Goal: Transaction & Acquisition: Purchase product/service

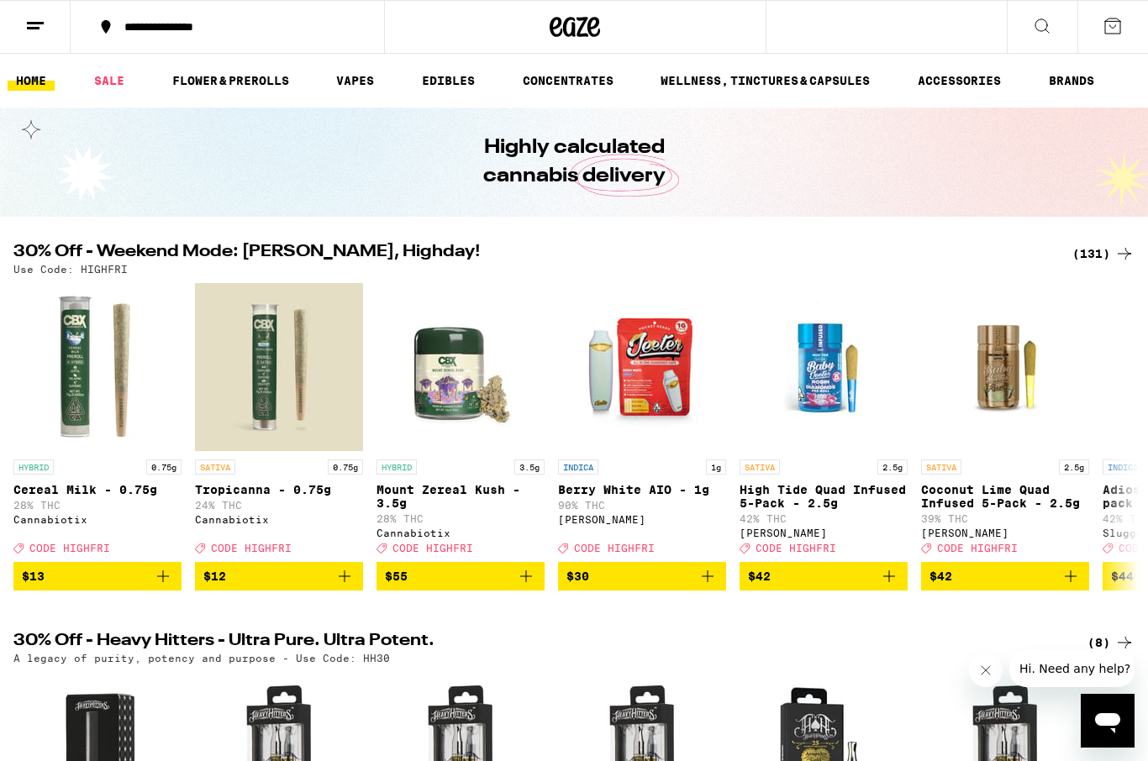
click at [453, 586] on span "$55" at bounding box center [460, 576] width 151 height 20
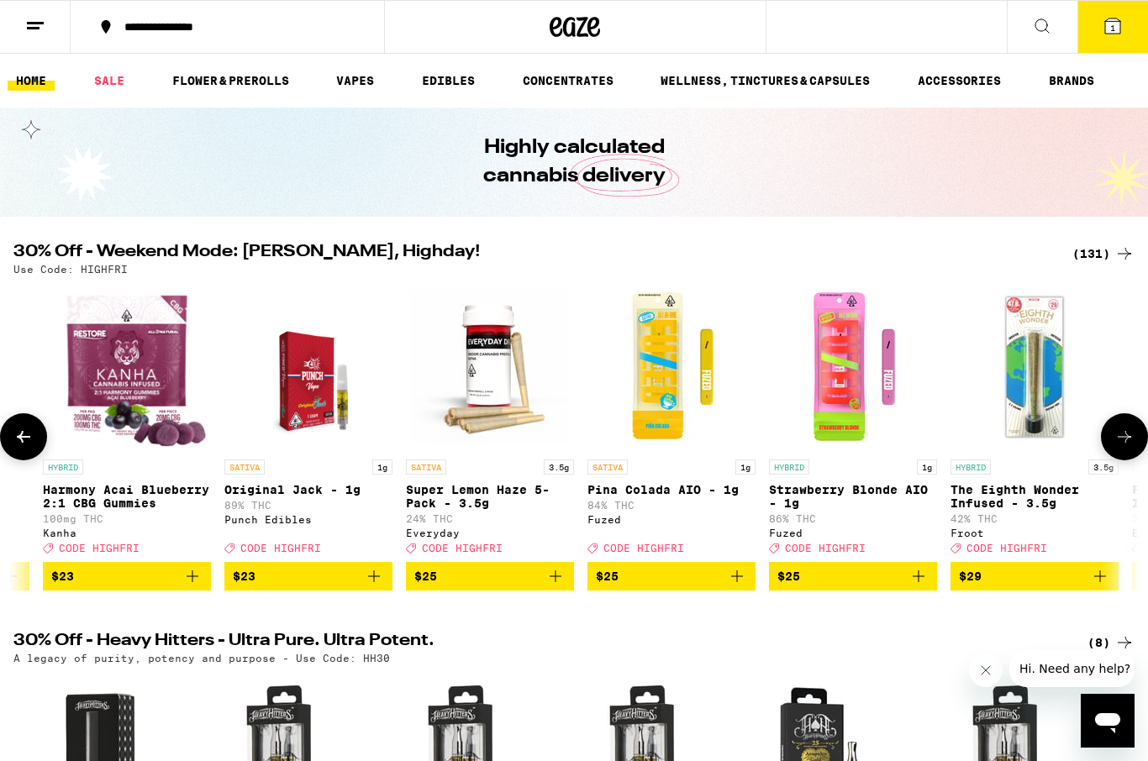
scroll to position [0, 16667]
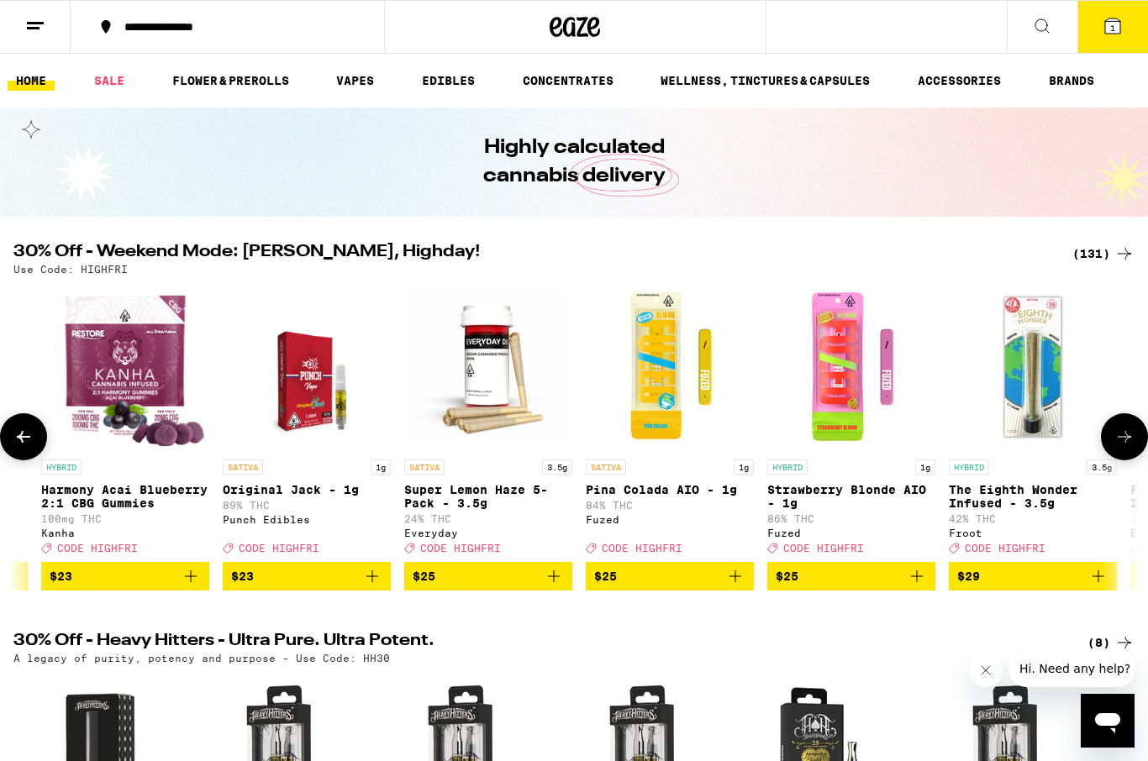
click at [488, 586] on span "$25" at bounding box center [487, 576] width 151 height 20
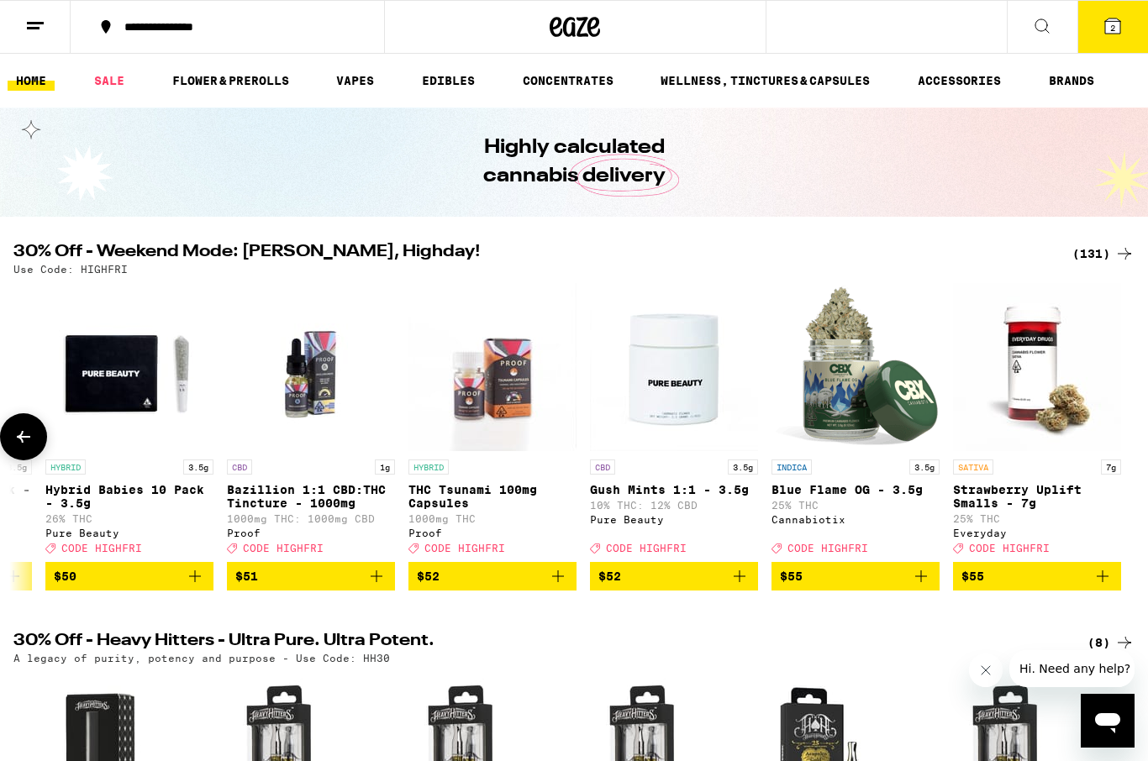
scroll to position [0, 22651]
click at [1121, 18] on icon at bounding box center [1112, 26] width 20 height 20
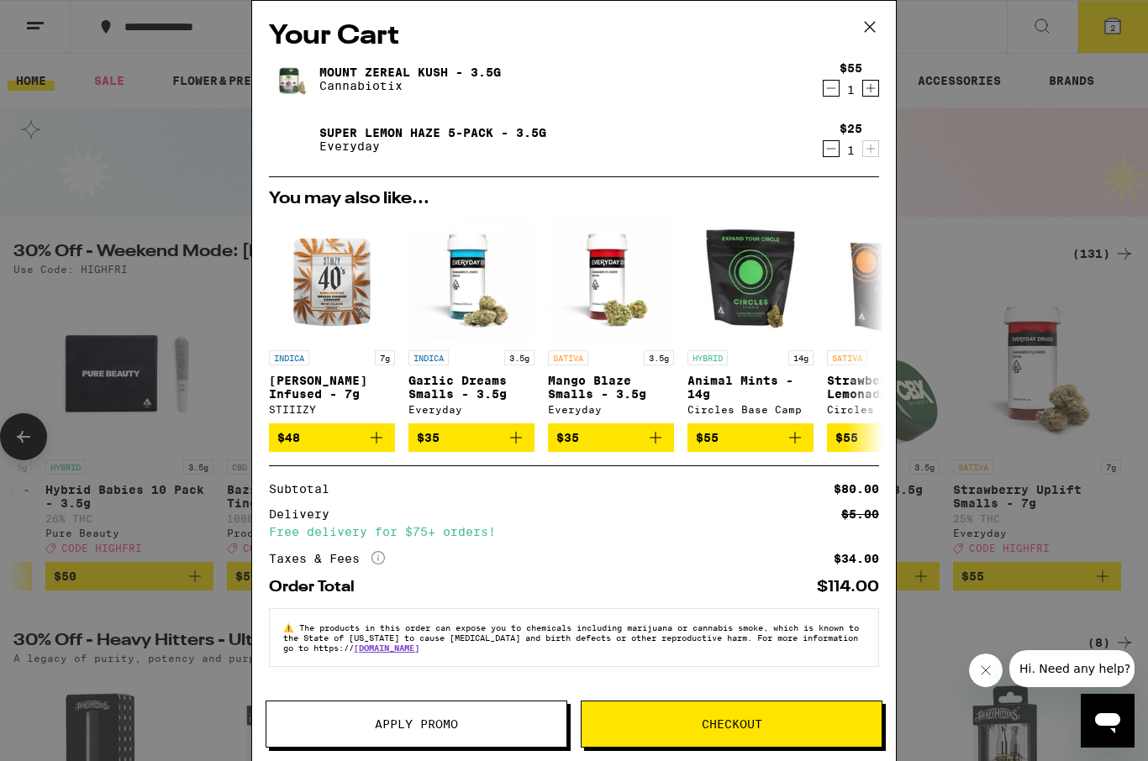
click at [441, 732] on button "Apply Promo" at bounding box center [416, 724] width 302 height 47
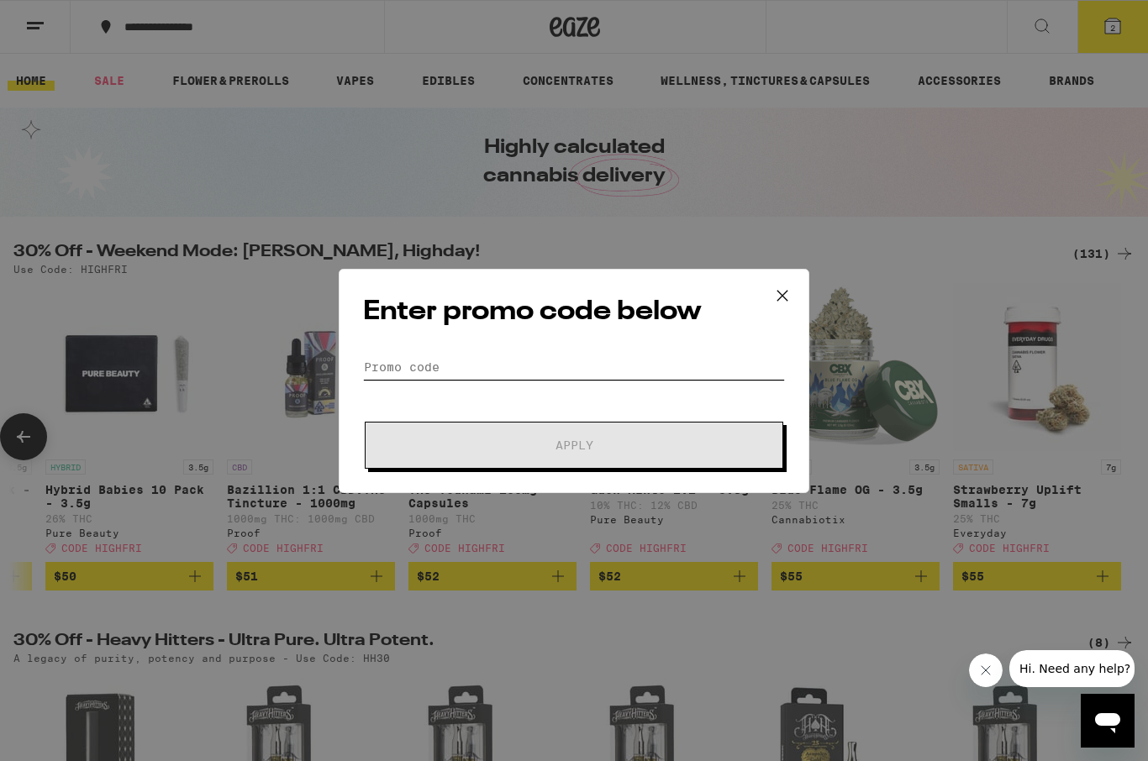
click at [407, 356] on input "Promo Code" at bounding box center [574, 367] width 422 height 25
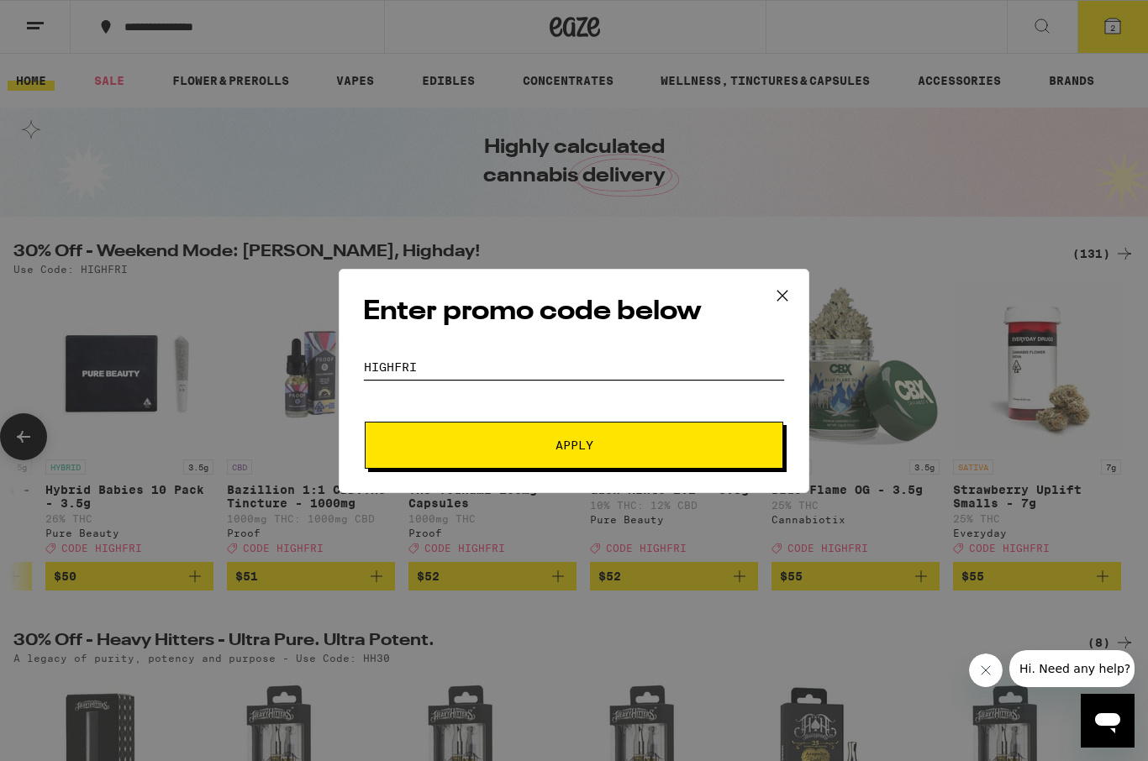
type input "Highfri"
click at [623, 449] on span "Apply" at bounding box center [574, 445] width 302 height 12
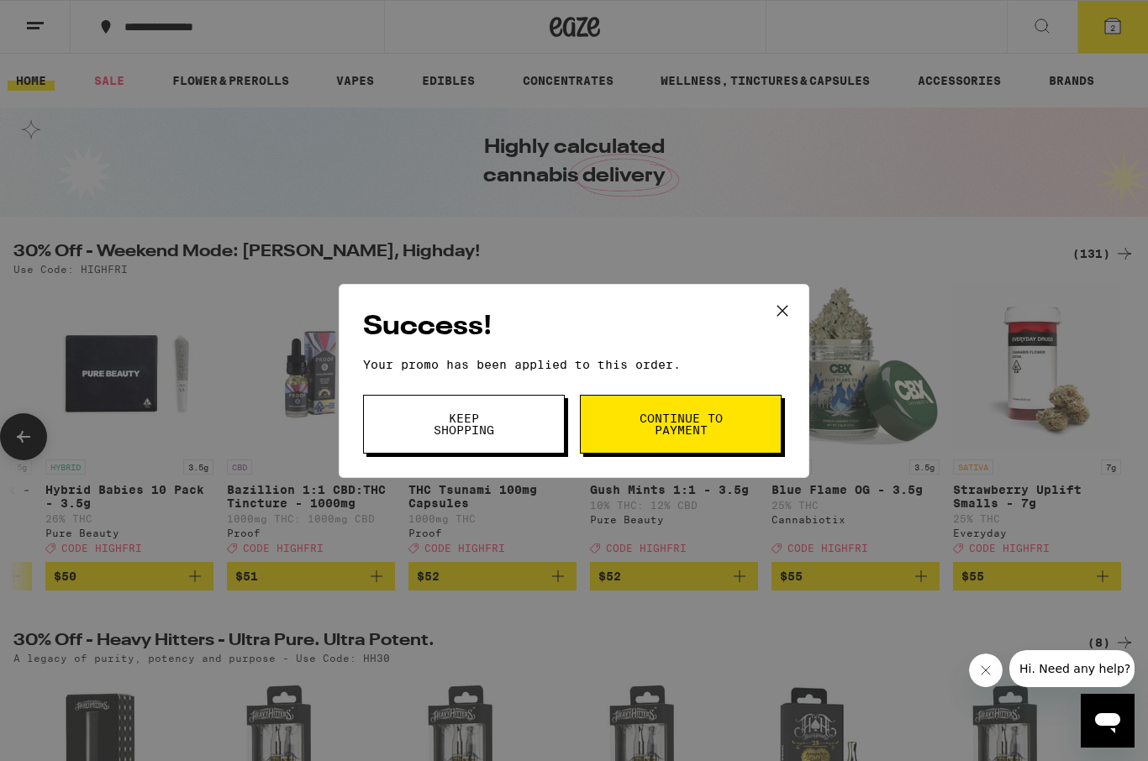
click at [717, 433] on span "Continue to payment" at bounding box center [681, 424] width 86 height 24
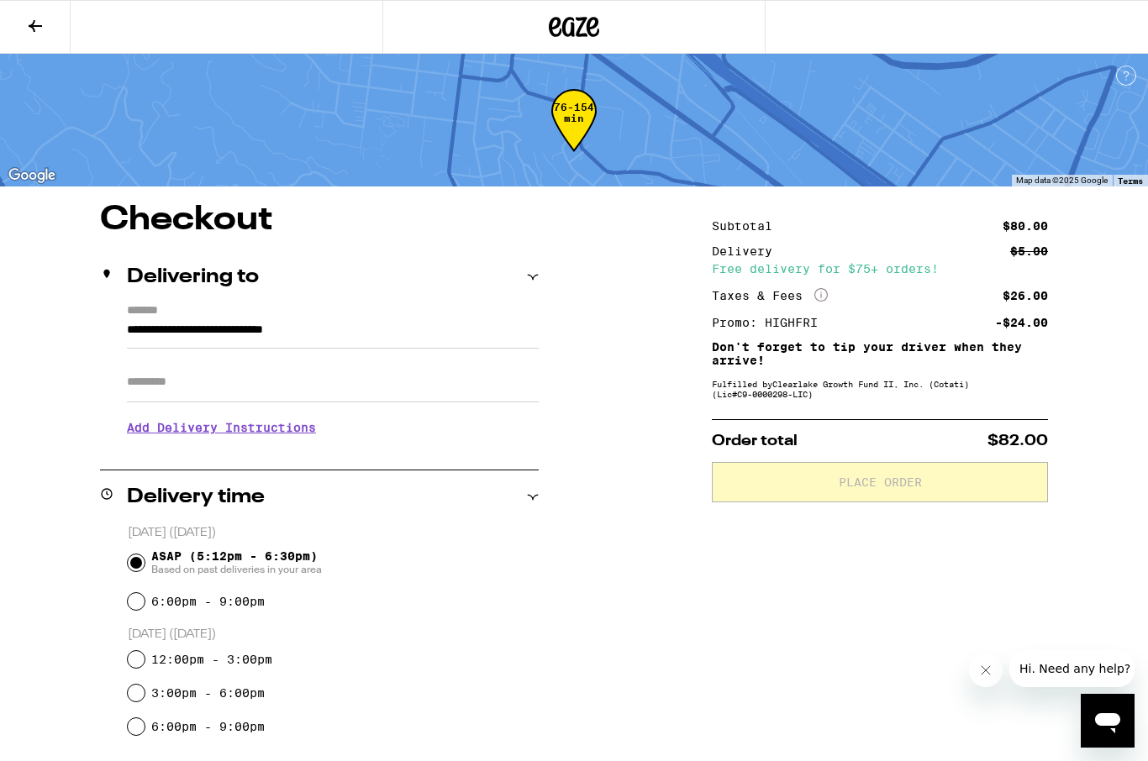
click at [154, 393] on input "Apt/Suite" at bounding box center [333, 382] width 412 height 40
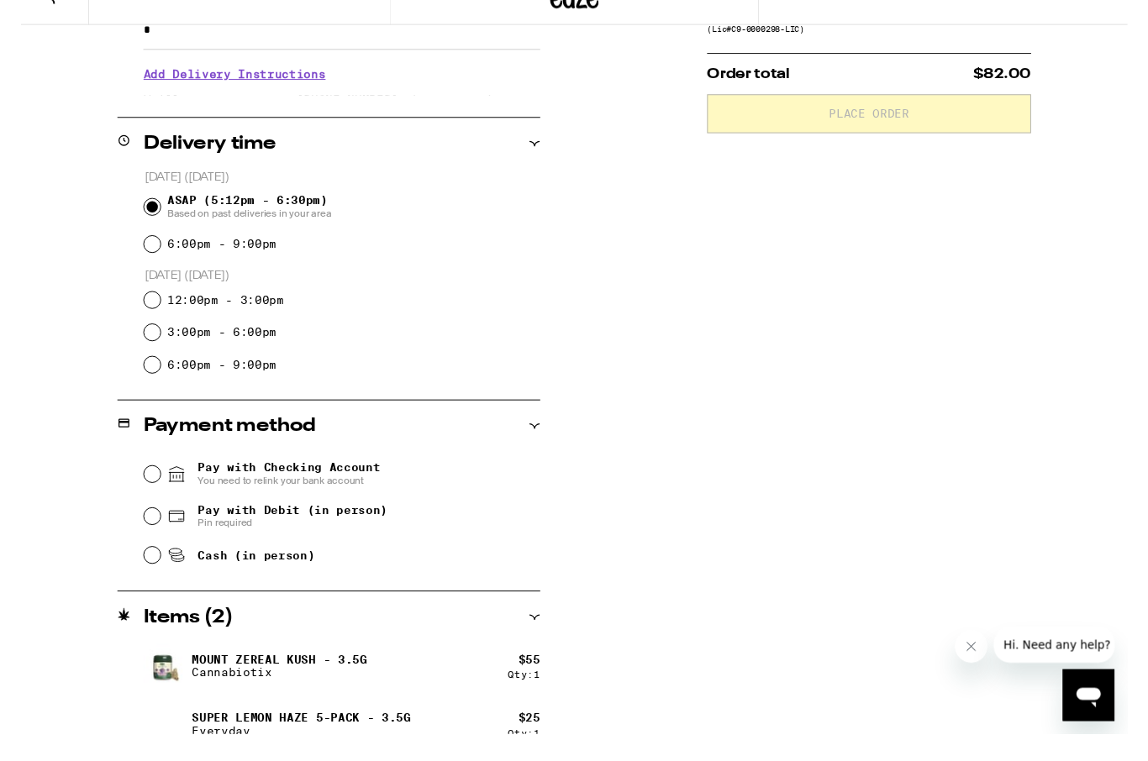
scroll to position [392, 0]
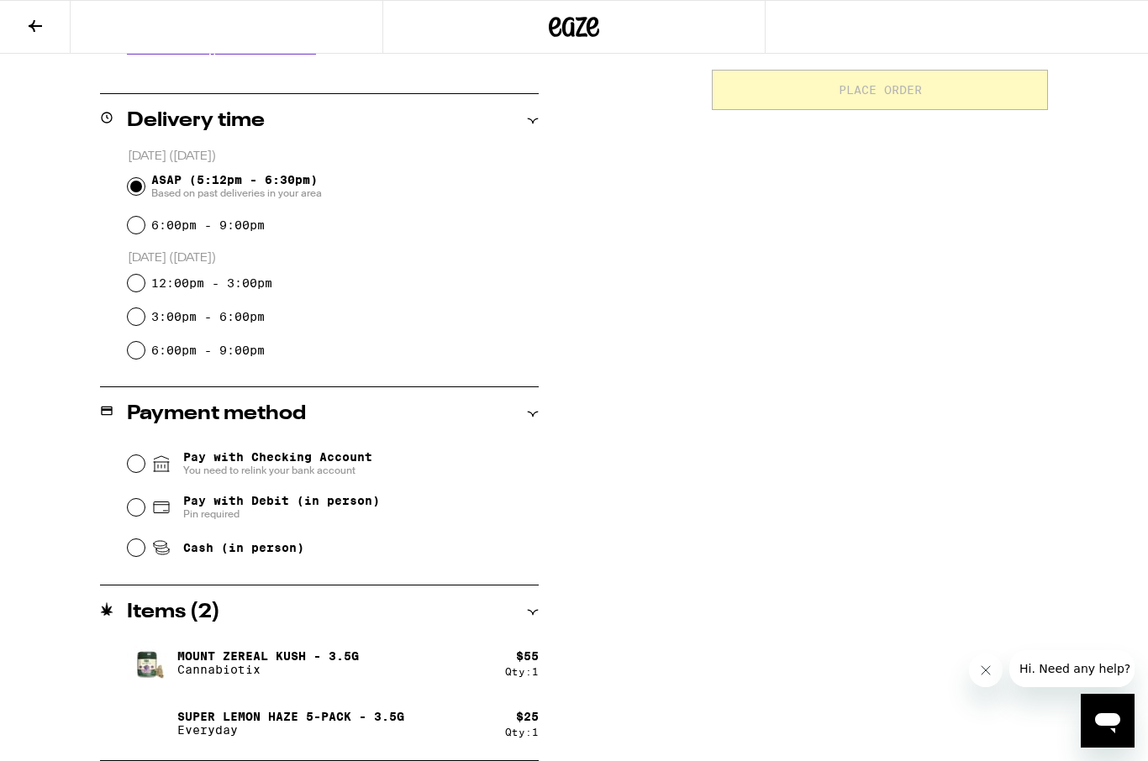
type input "*"
click at [139, 516] on input "Pay with Debit (in person) Pin required" at bounding box center [136, 507] width 17 height 17
radio input "true"
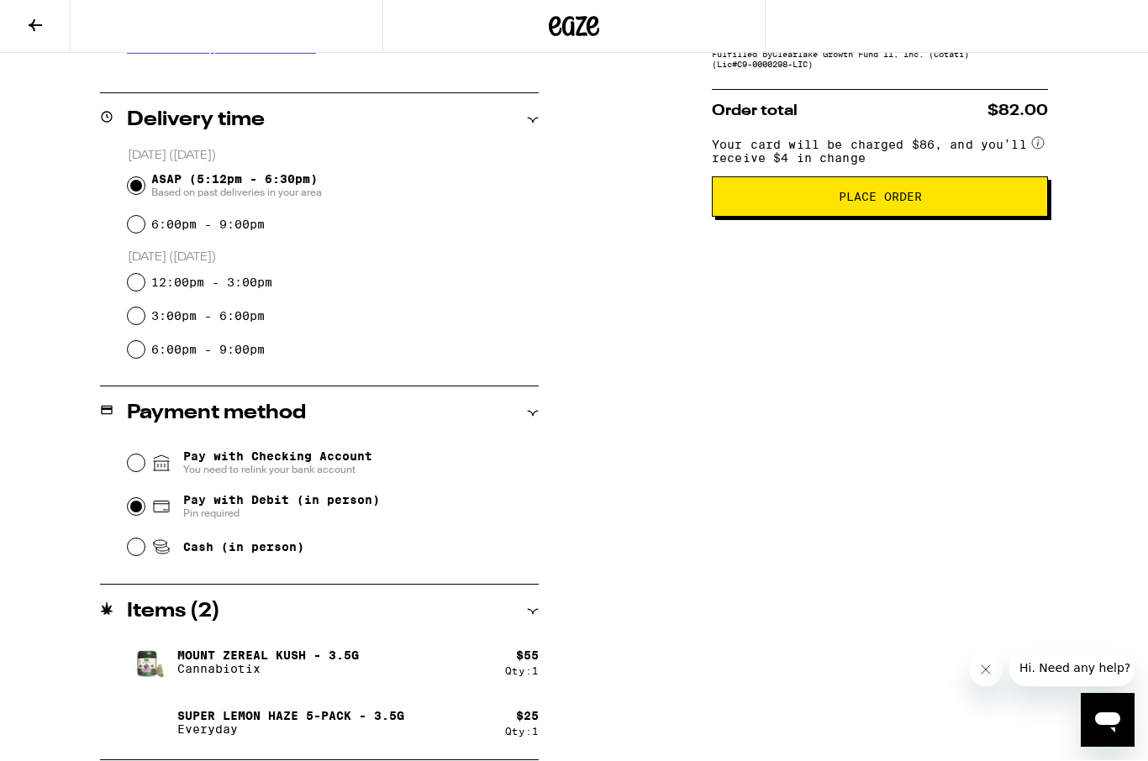
click at [891, 203] on span "Place Order" at bounding box center [879, 198] width 83 height 12
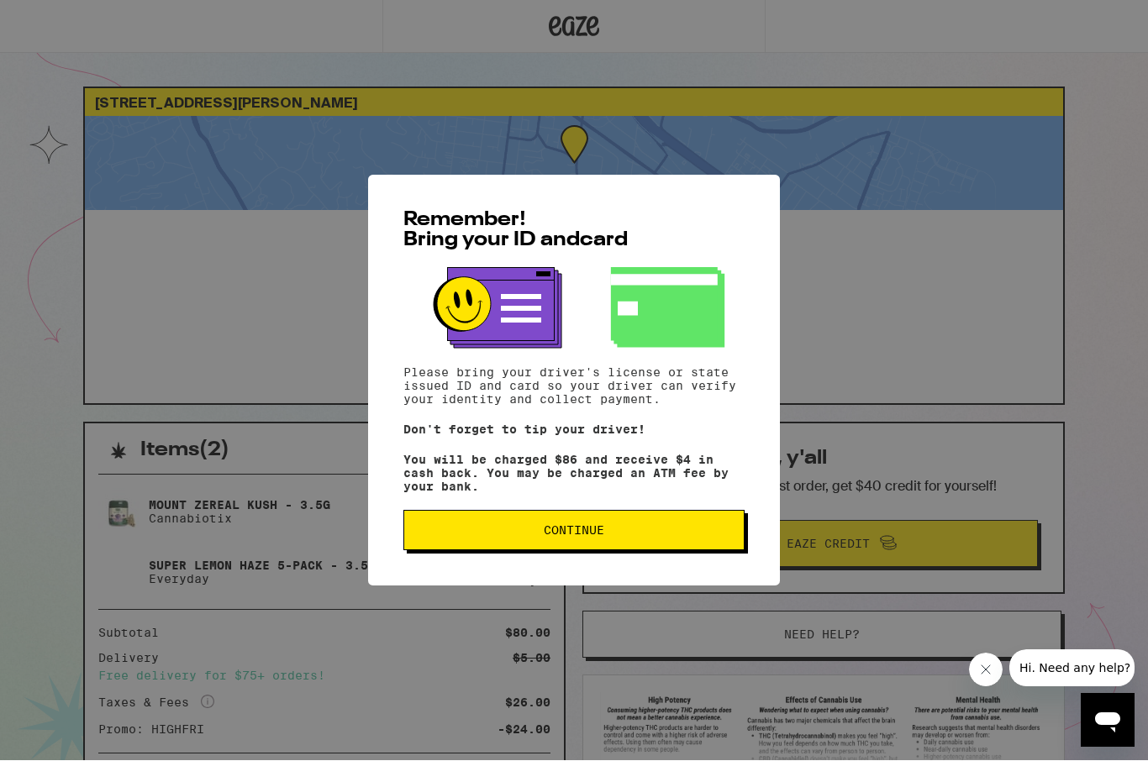
scroll to position [1, 0]
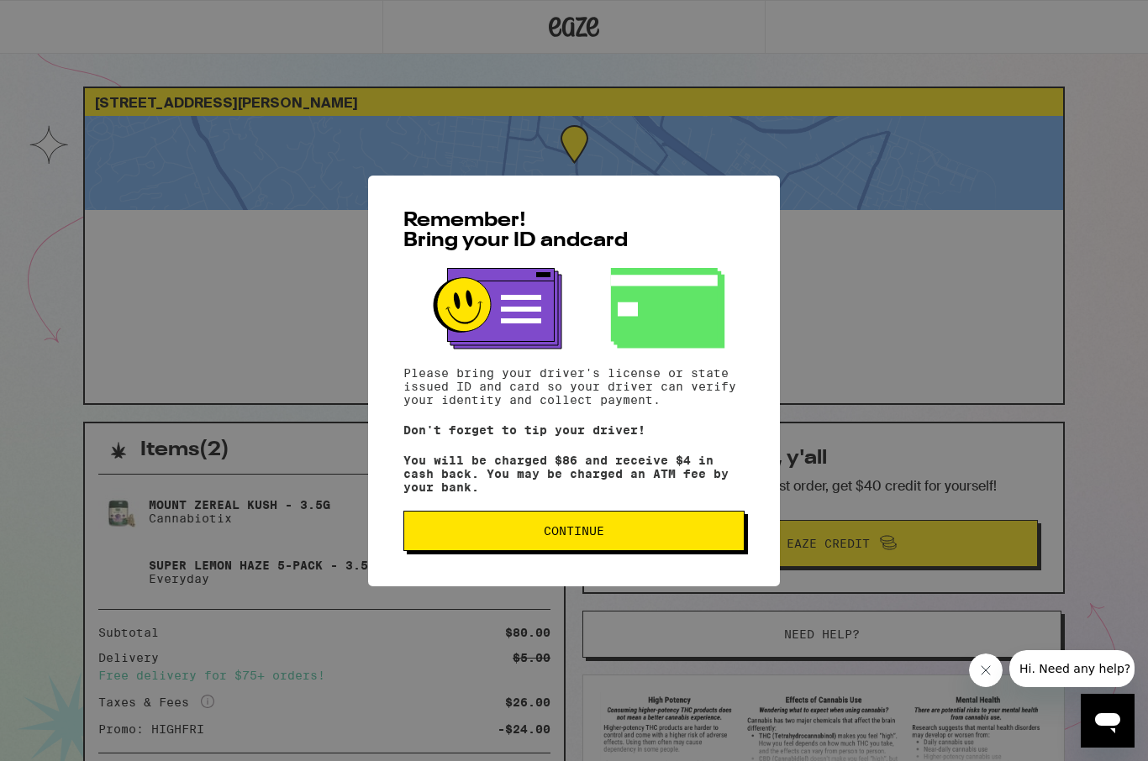
click at [565, 531] on span "Continue" at bounding box center [574, 531] width 60 height 12
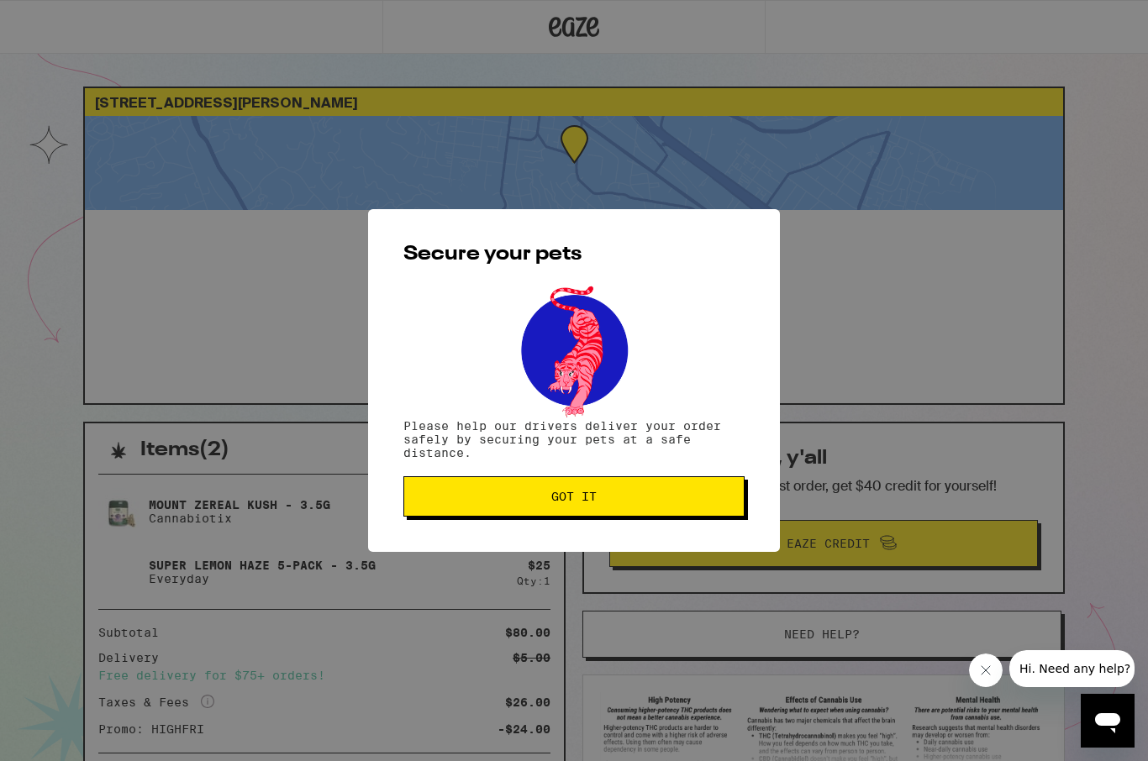
click at [575, 500] on span "Got it" at bounding box center [573, 497] width 45 height 12
